Goal: Task Accomplishment & Management: Complete application form

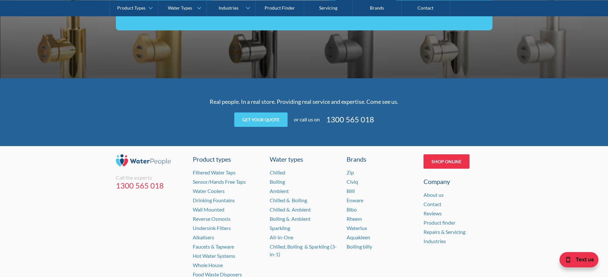
scroll to position [1245, 0]
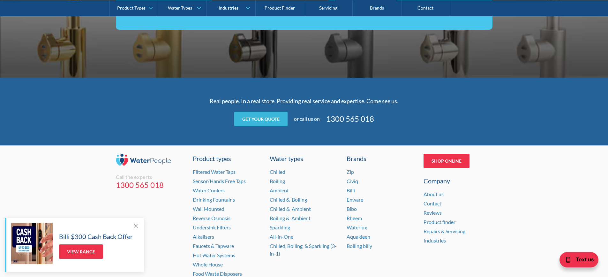
click at [264, 118] on link "Get your quote" at bounding box center [260, 119] width 53 height 14
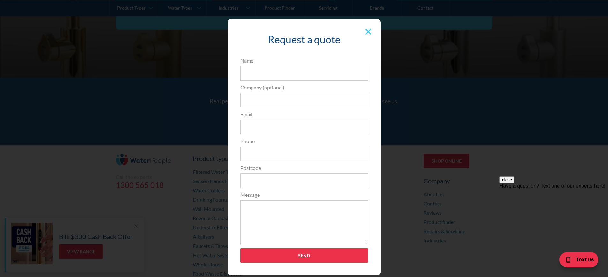
scroll to position [0, 0]
click at [284, 73] on input "Name" at bounding box center [304, 73] width 128 height 14
type input "[PERSON_NAME]"
type input "I-MED [MEDICAL_DATA]"
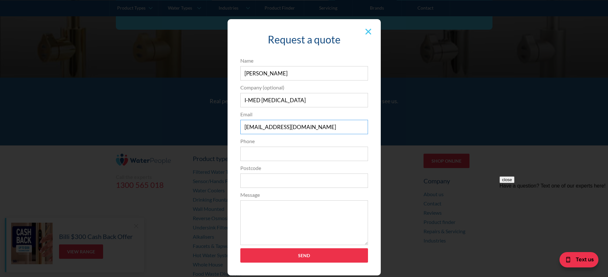
type input "[EMAIL_ADDRESS][DOMAIN_NAME]"
click at [292, 147] on input "Popup Form" at bounding box center [304, 154] width 128 height 14
click at [291, 147] on input "Popup Form" at bounding box center [304, 154] width 128 height 14
type input "0400043598"
click at [302, 182] on input "Popup Form" at bounding box center [304, 180] width 128 height 14
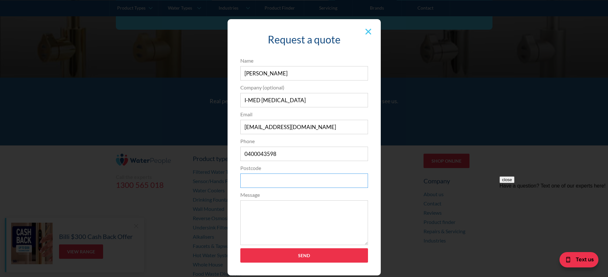
click at [272, 181] on input "Popup Form" at bounding box center [304, 180] width 128 height 14
click at [266, 178] on input "Popup Form" at bounding box center [304, 180] width 128 height 14
click at [290, 179] on input "Popup Form" at bounding box center [304, 180] width 128 height 14
click at [287, 183] on input "Popup Form" at bounding box center [304, 180] width 128 height 14
click at [289, 179] on input "Popup Form" at bounding box center [304, 180] width 128 height 14
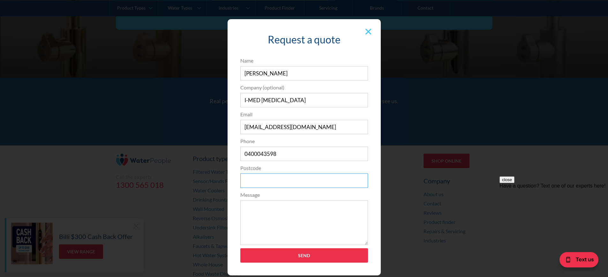
click at [289, 179] on input "Popup Form" at bounding box center [304, 180] width 128 height 14
click at [275, 182] on input "Popup Form" at bounding box center [304, 180] width 128 height 14
type input "2179"
click at [301, 219] on textarea "Message" at bounding box center [304, 222] width 128 height 45
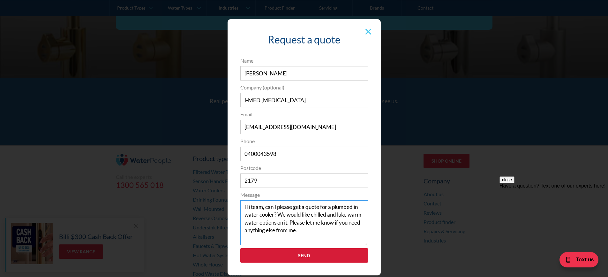
type textarea "Hi team, can I please get a quote for a plumbed in water cooler? We would like …"
click at [315, 252] on input "Send" at bounding box center [304, 255] width 128 height 14
